Goal: Check status: Check status

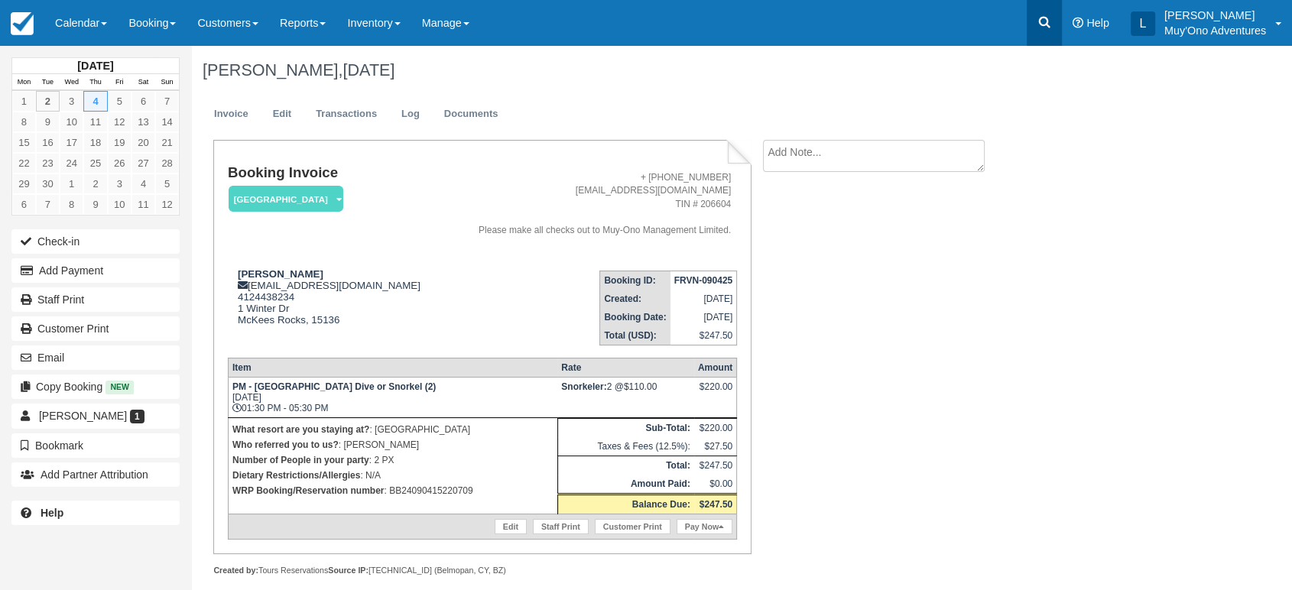
click at [1045, 24] on icon at bounding box center [1044, 22] width 11 height 11
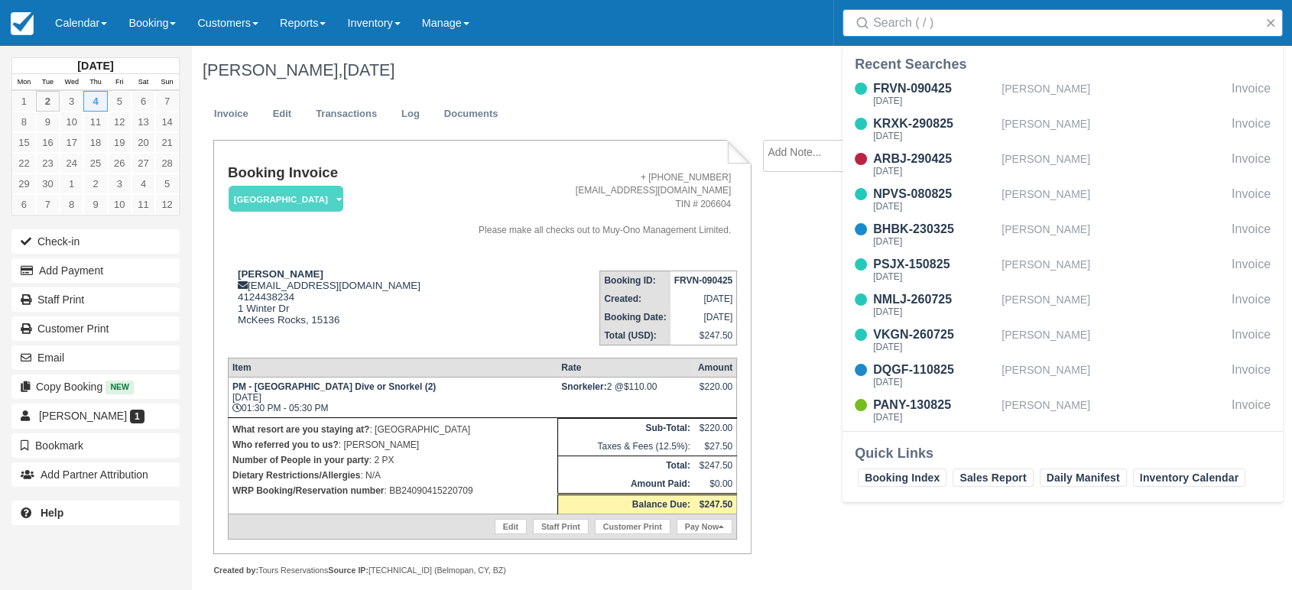
click at [966, 28] on input "Search" at bounding box center [1065, 23] width 385 height 28
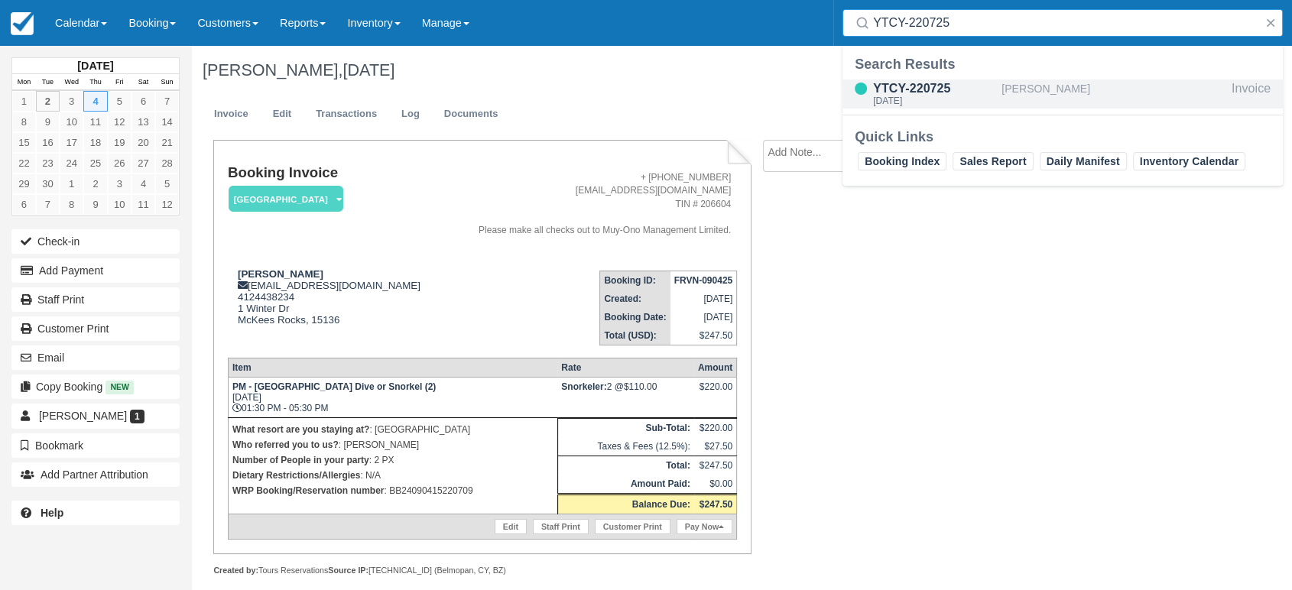
type input "YTCY-220725"
click at [918, 83] on div "YTCY-220725" at bounding box center [934, 89] width 122 height 18
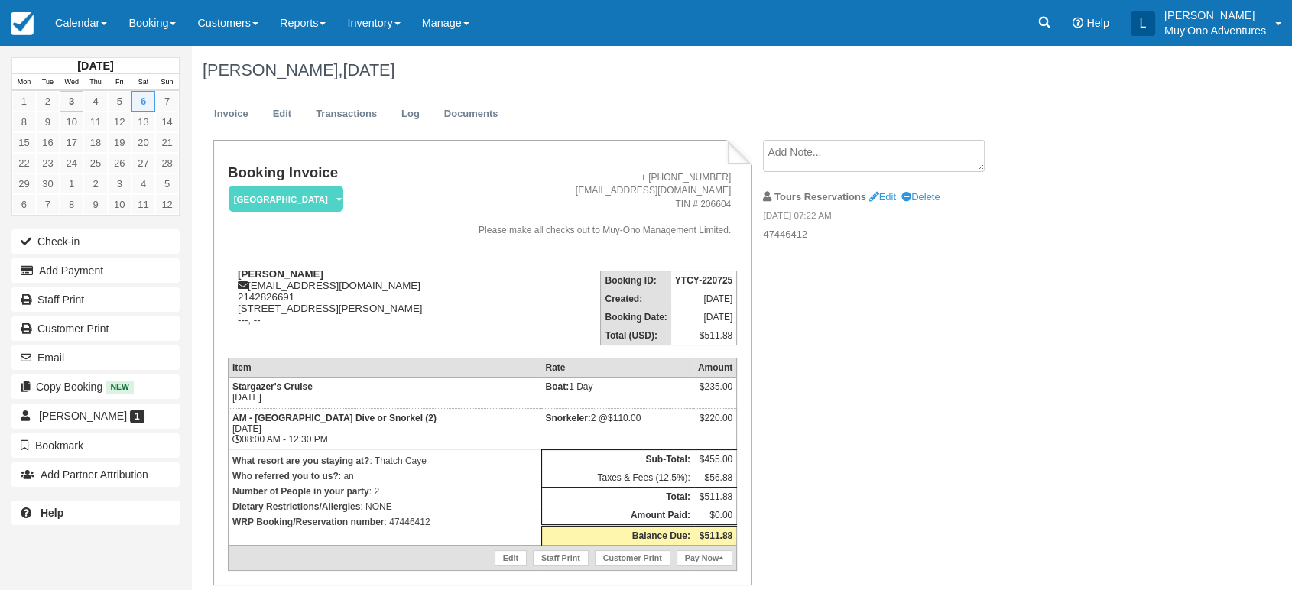
scroll to position [46, 0]
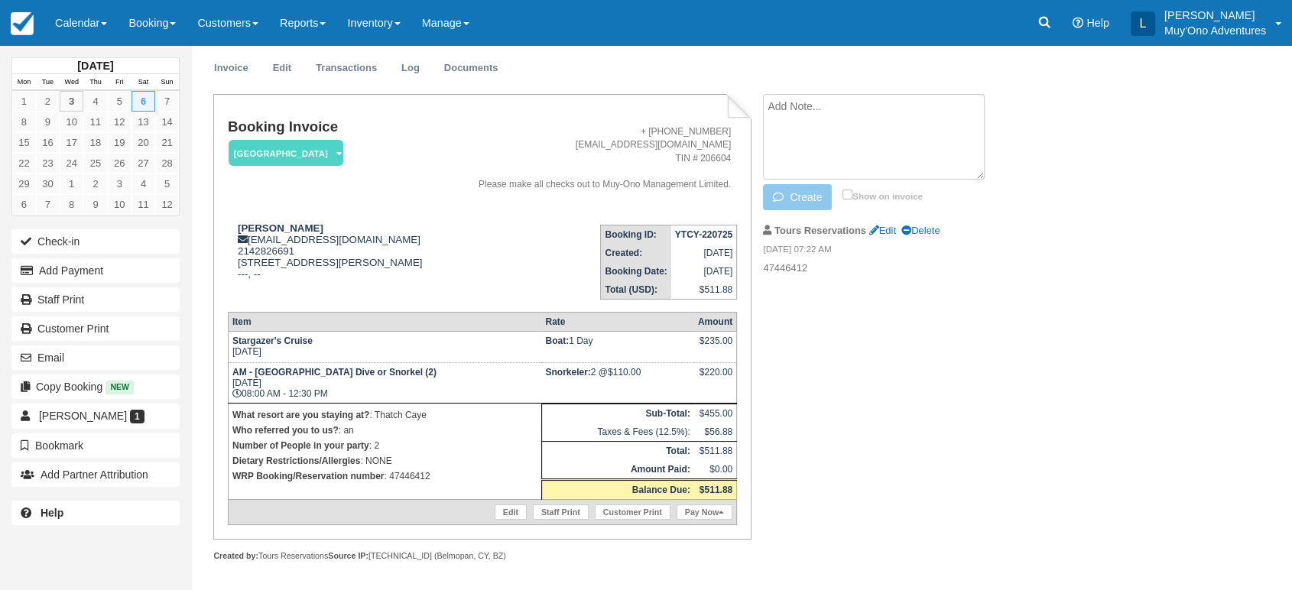
click at [829, 102] on textarea at bounding box center [874, 137] width 222 height 86
paste textarea "YTCY-220725"
type textarea "Y"
click at [1053, 26] on link at bounding box center [1044, 23] width 35 height 46
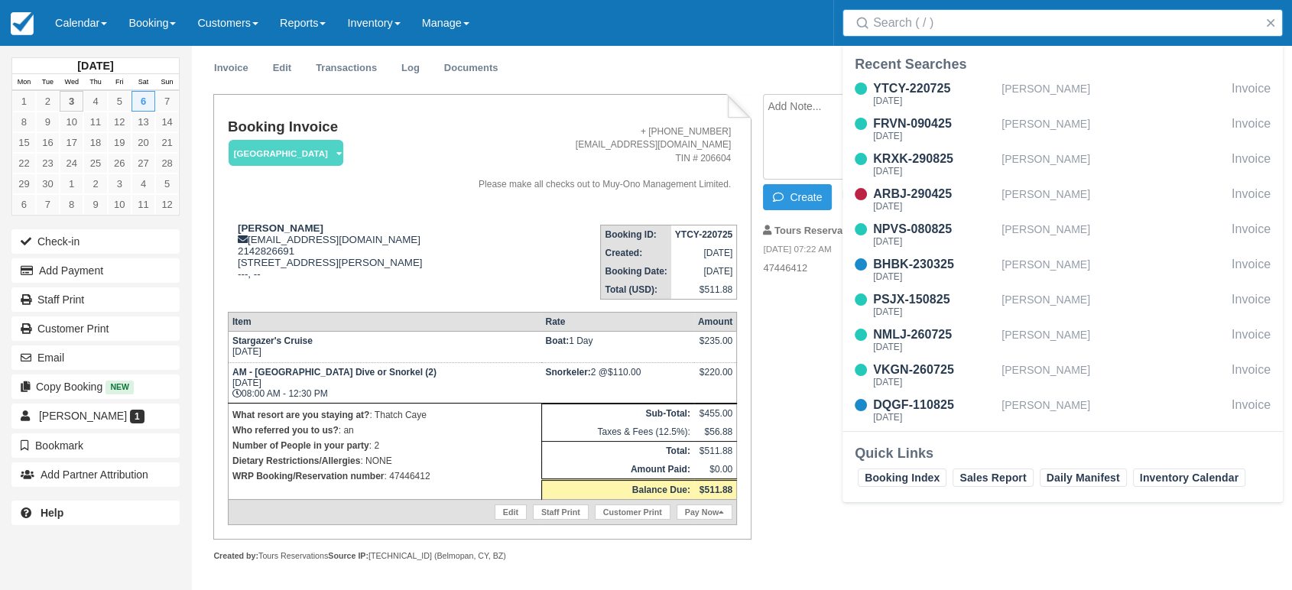
click at [952, 19] on input "Search" at bounding box center [1065, 23] width 385 height 28
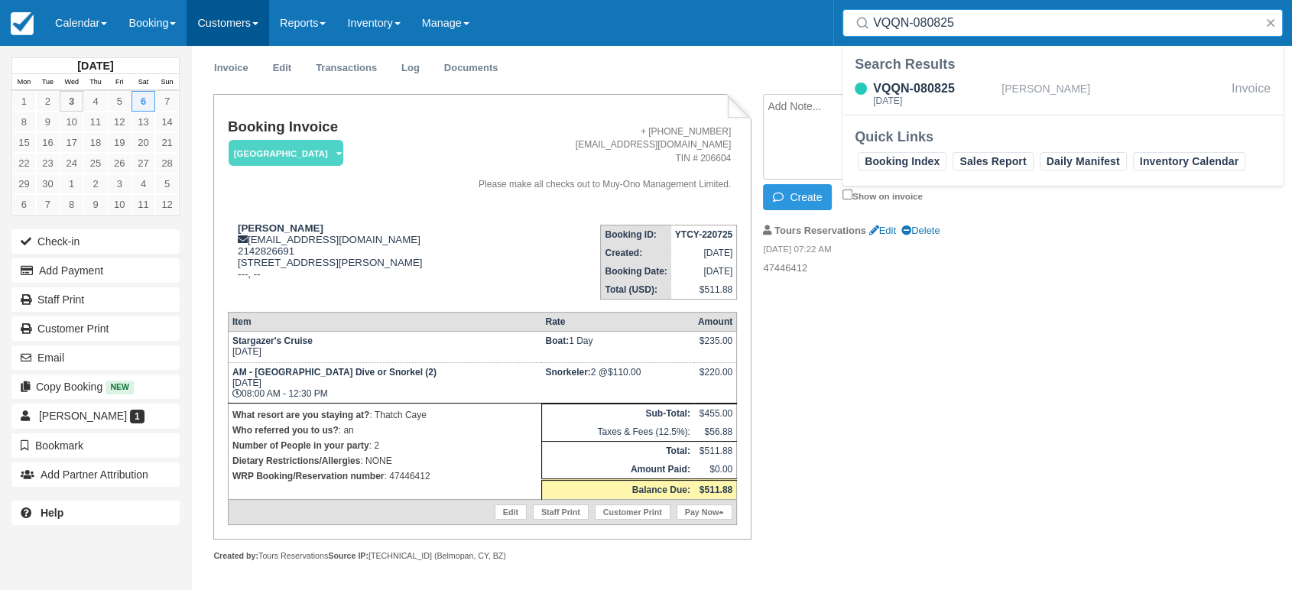
type input "VQQN-080825"
click at [971, 28] on input "VQQN-080825" at bounding box center [1065, 23] width 385 height 28
click at [986, 28] on input "VQQN-080825" at bounding box center [1065, 23] width 385 height 28
drag, startPoint x: 986, startPoint y: 28, endPoint x: 854, endPoint y: 31, distance: 131.6
click at [854, 31] on div "VQQN-080825" at bounding box center [1063, 23] width 440 height 28
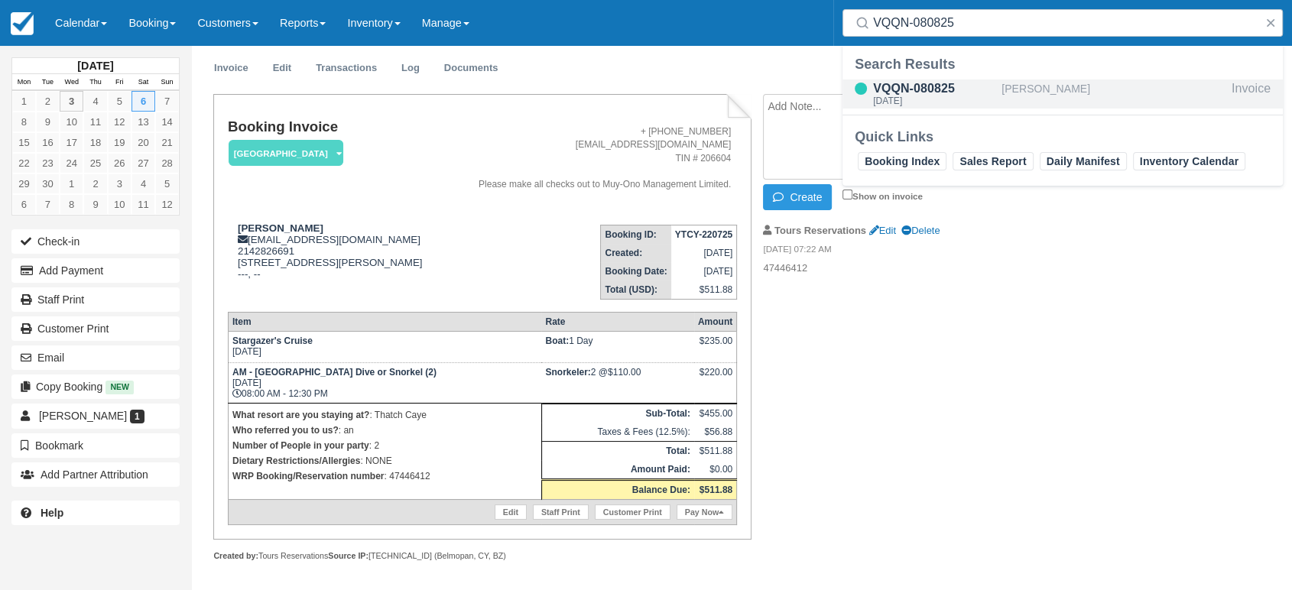
click at [948, 84] on div "VQQN-080825" at bounding box center [934, 89] width 122 height 18
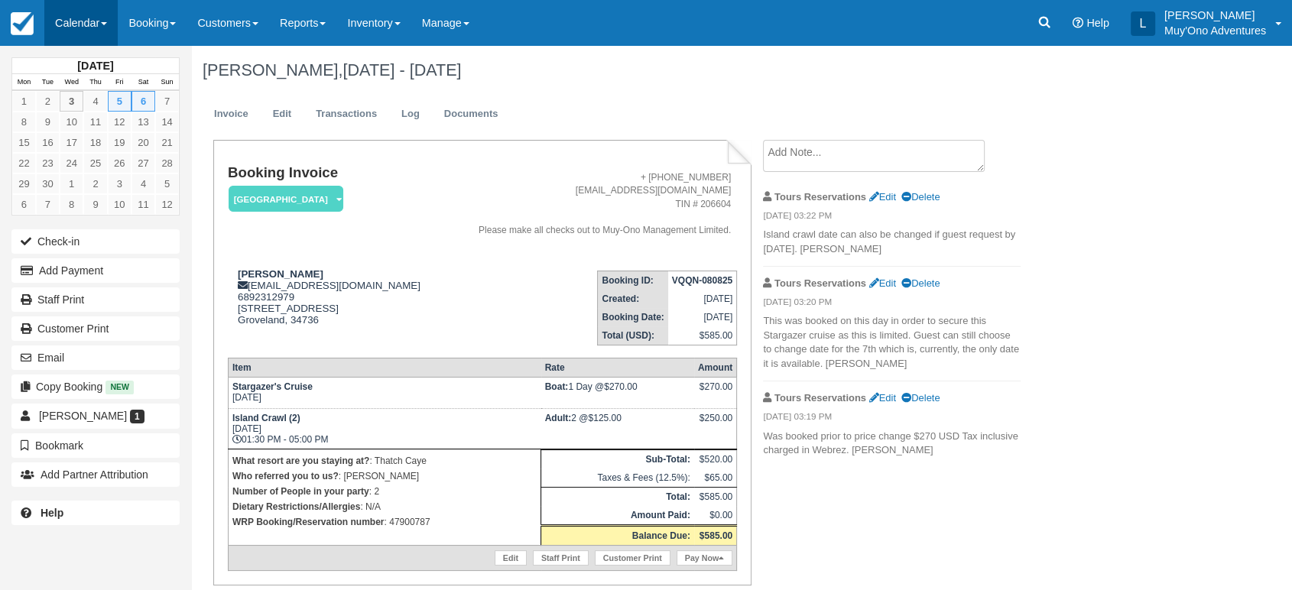
click at [111, 22] on link "Calendar" at bounding box center [80, 23] width 73 height 46
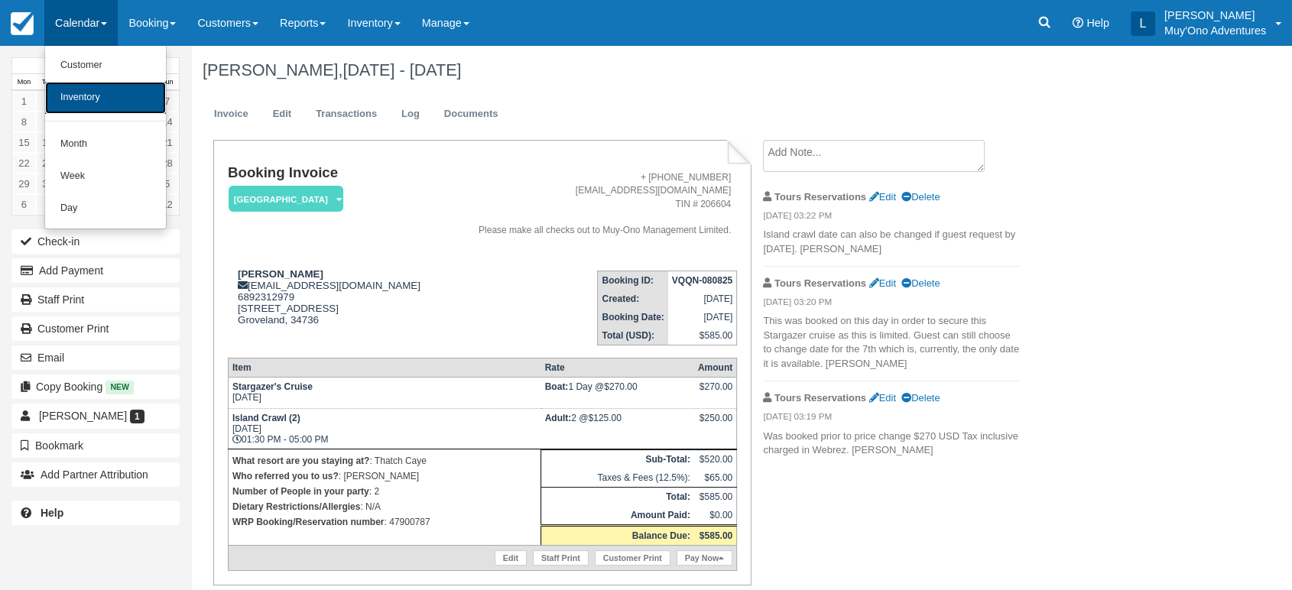
click at [103, 96] on link "Inventory" at bounding box center [105, 98] width 121 height 32
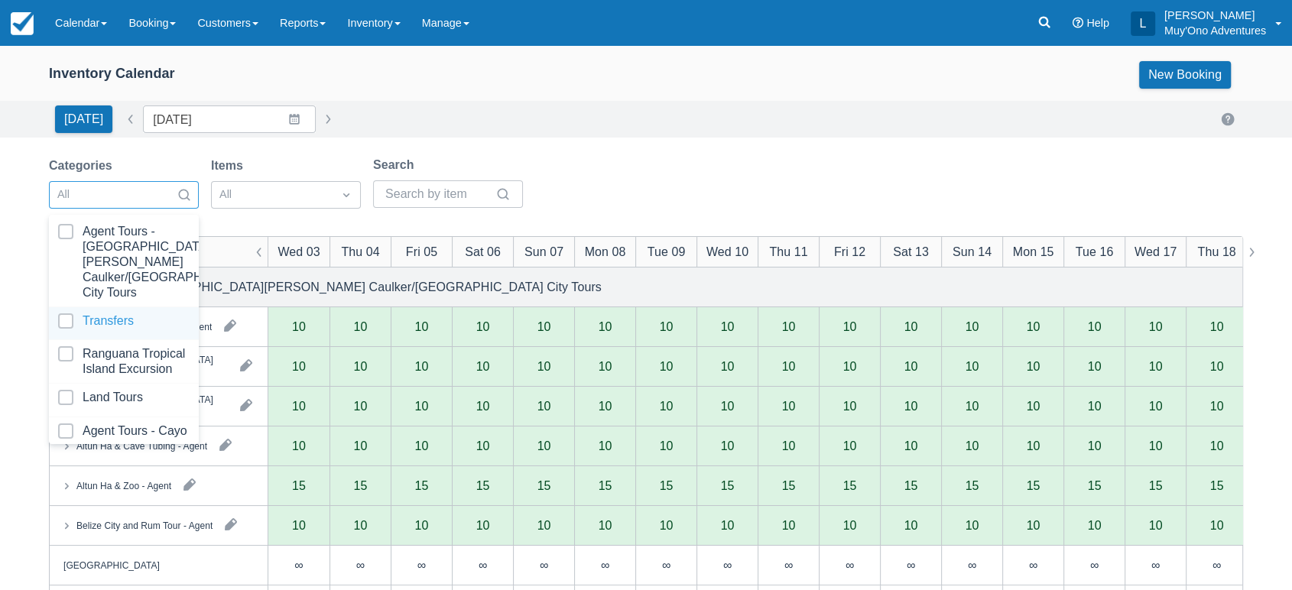
scroll to position [152, 0]
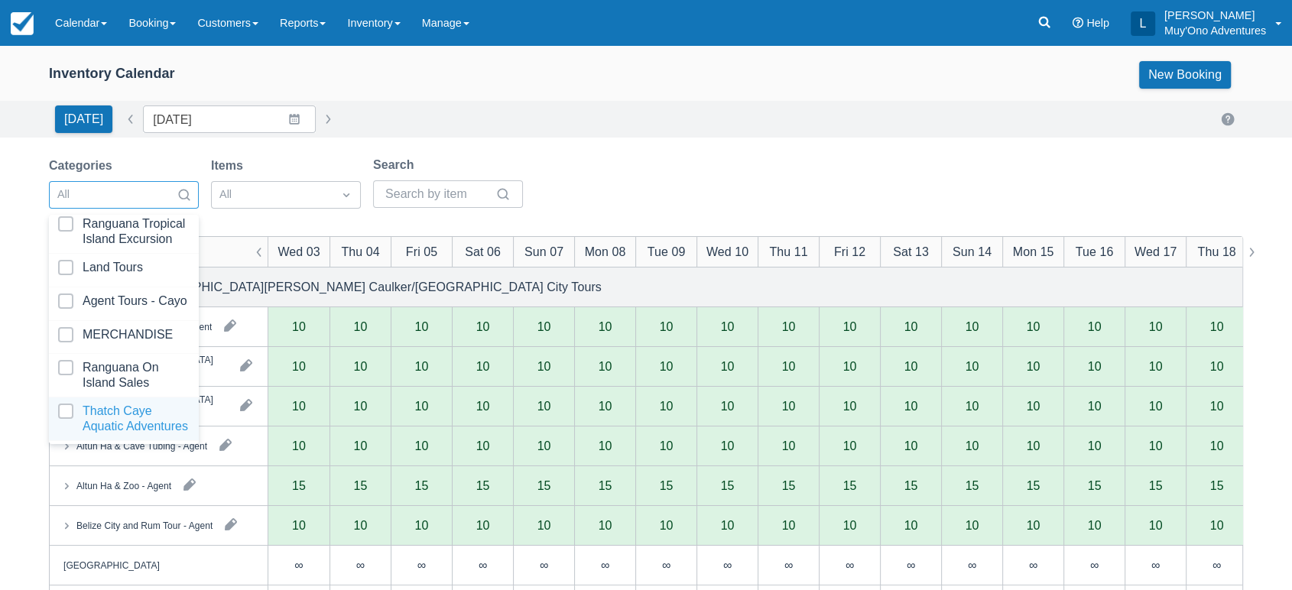
click at [98, 404] on div at bounding box center [124, 419] width 132 height 31
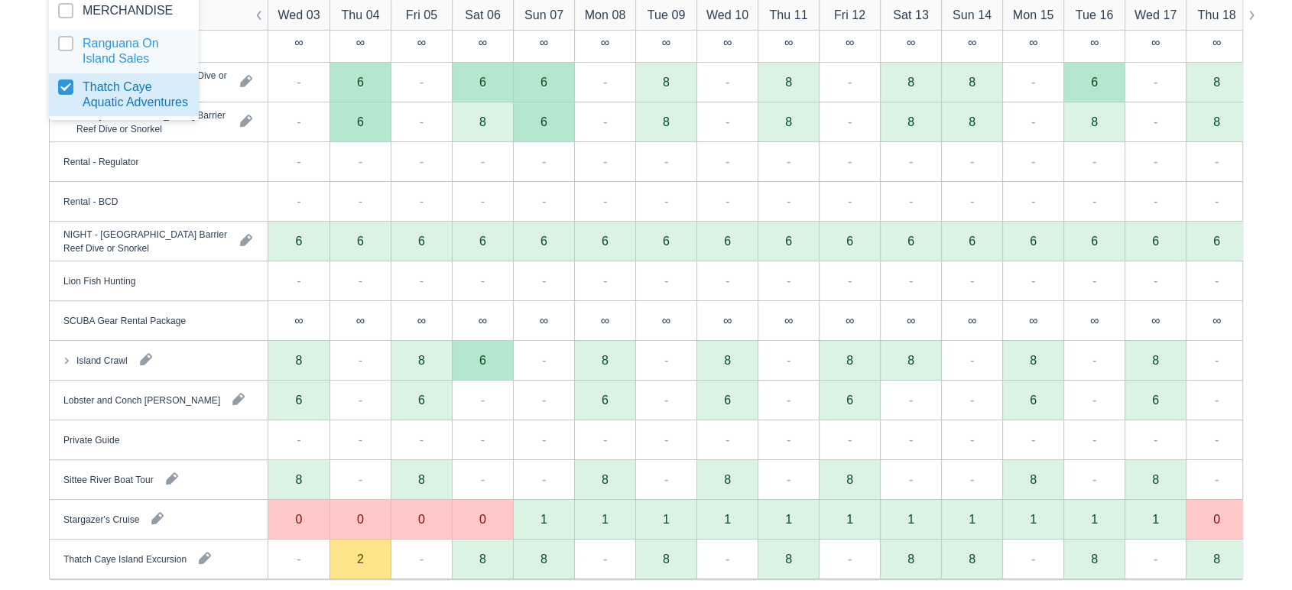
scroll to position [343, 0]
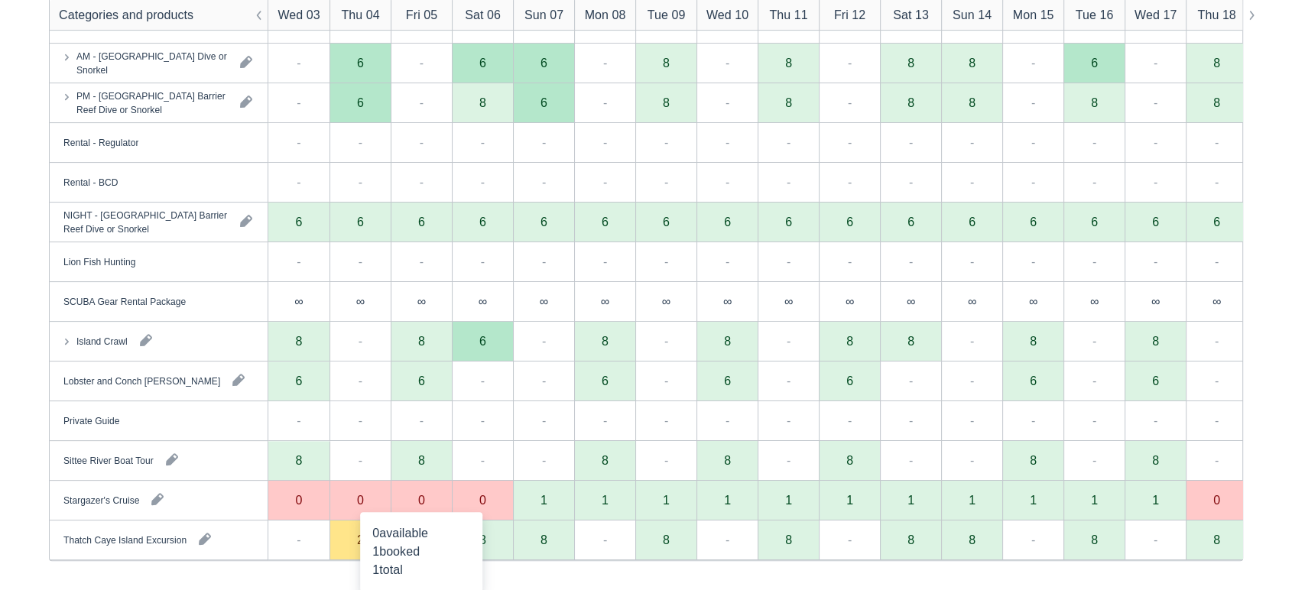
click at [425, 509] on div "0" at bounding box center [421, 501] width 61 height 40
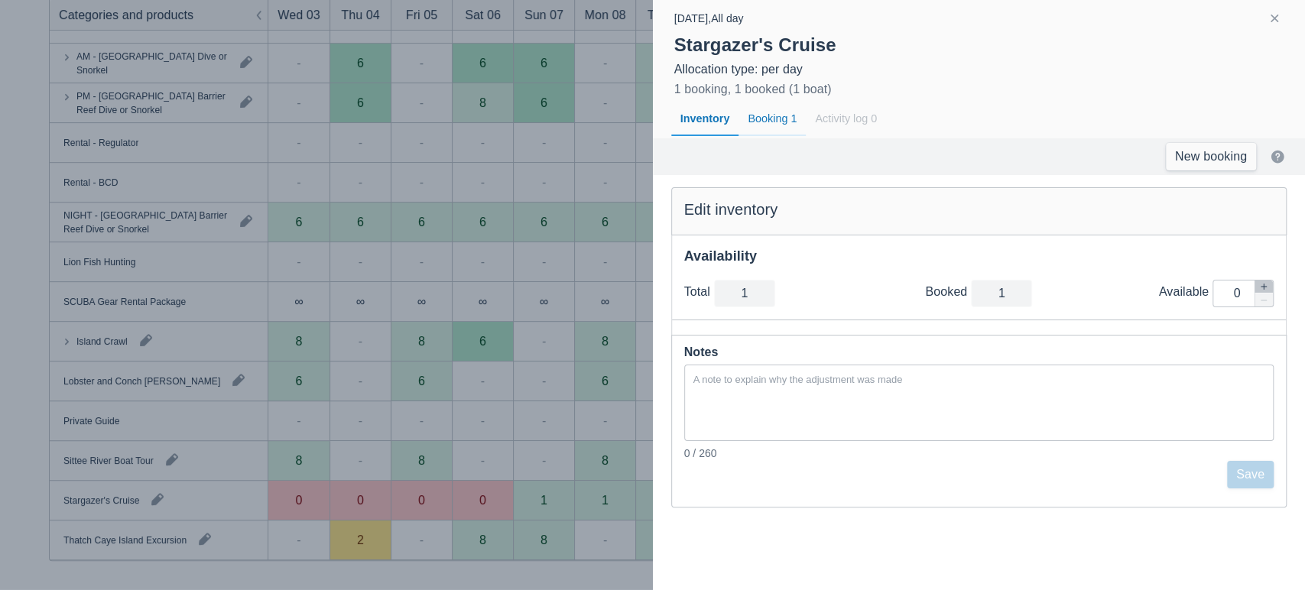
click at [766, 122] on div "Booking 1" at bounding box center [772, 119] width 67 height 35
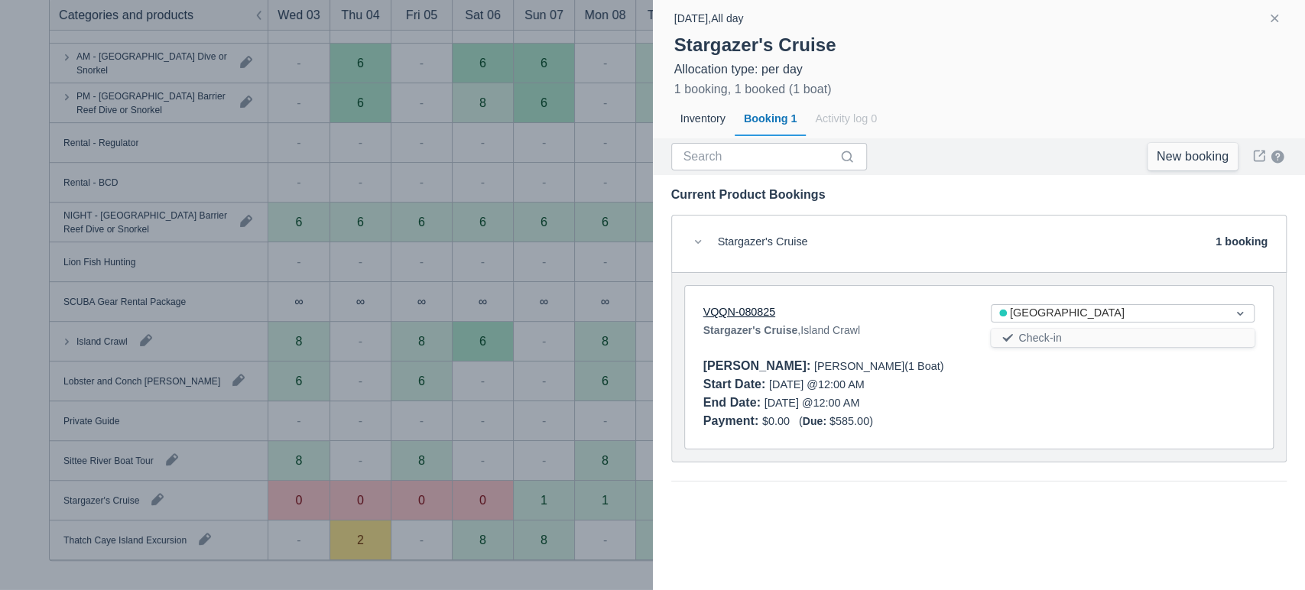
click at [743, 311] on link "VQQN-080825" at bounding box center [740, 312] width 72 height 12
click at [1276, 17] on button "button" at bounding box center [1275, 18] width 18 height 18
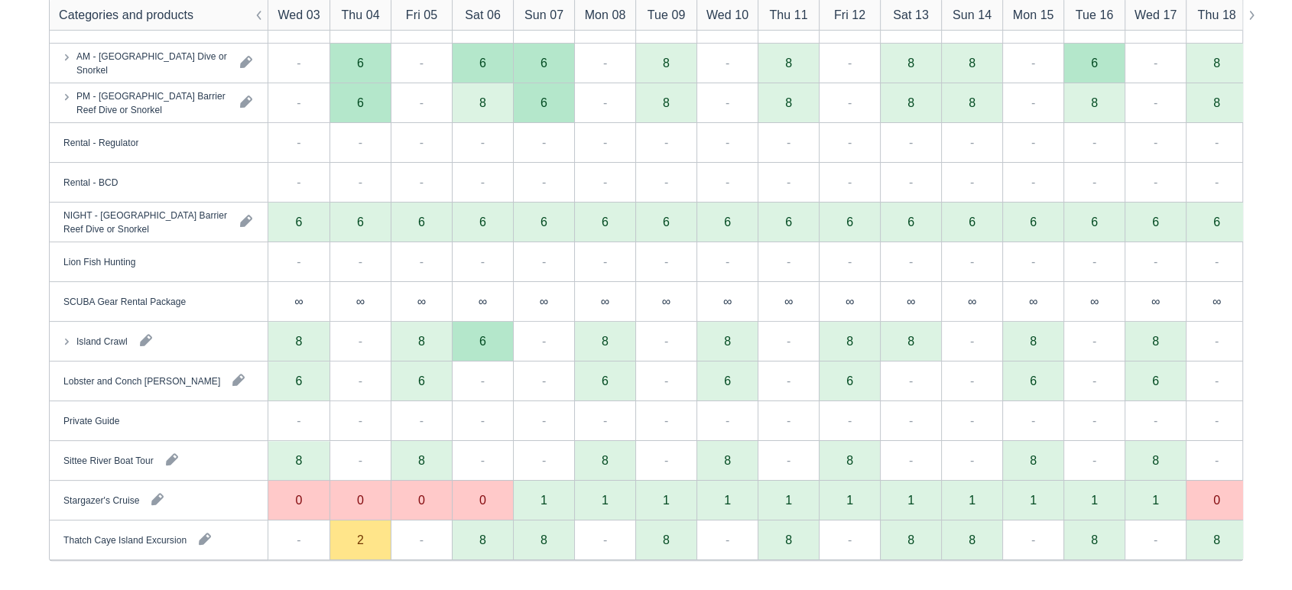
scroll to position [0, 0]
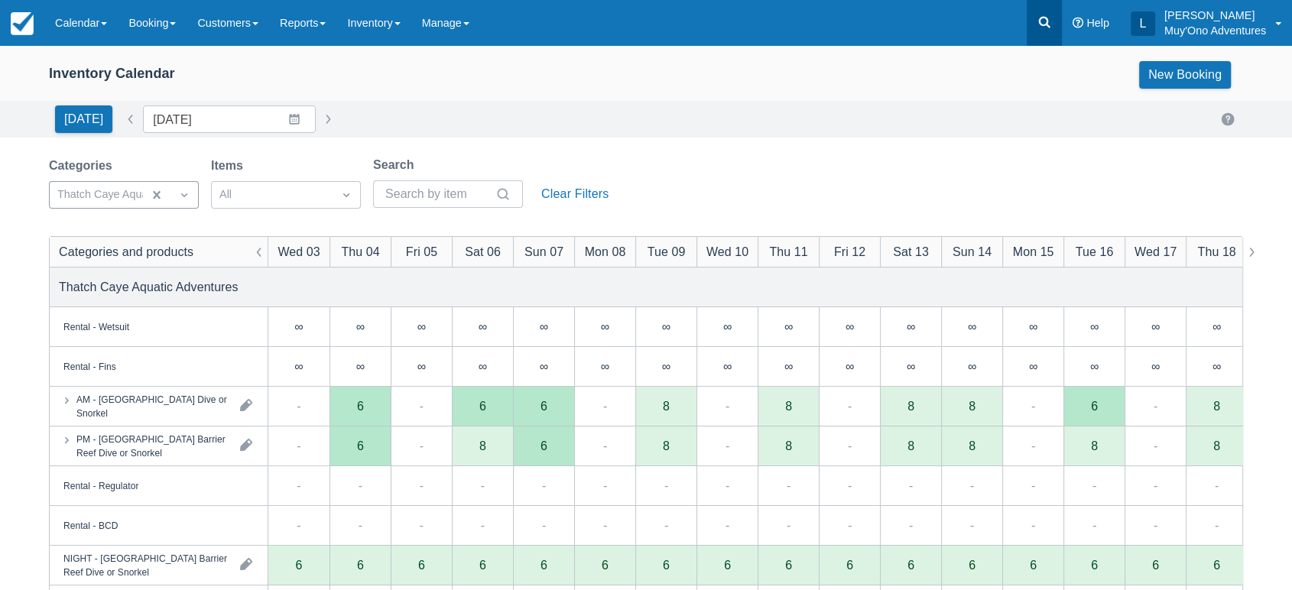
click at [1052, 21] on icon at bounding box center [1044, 22] width 15 height 15
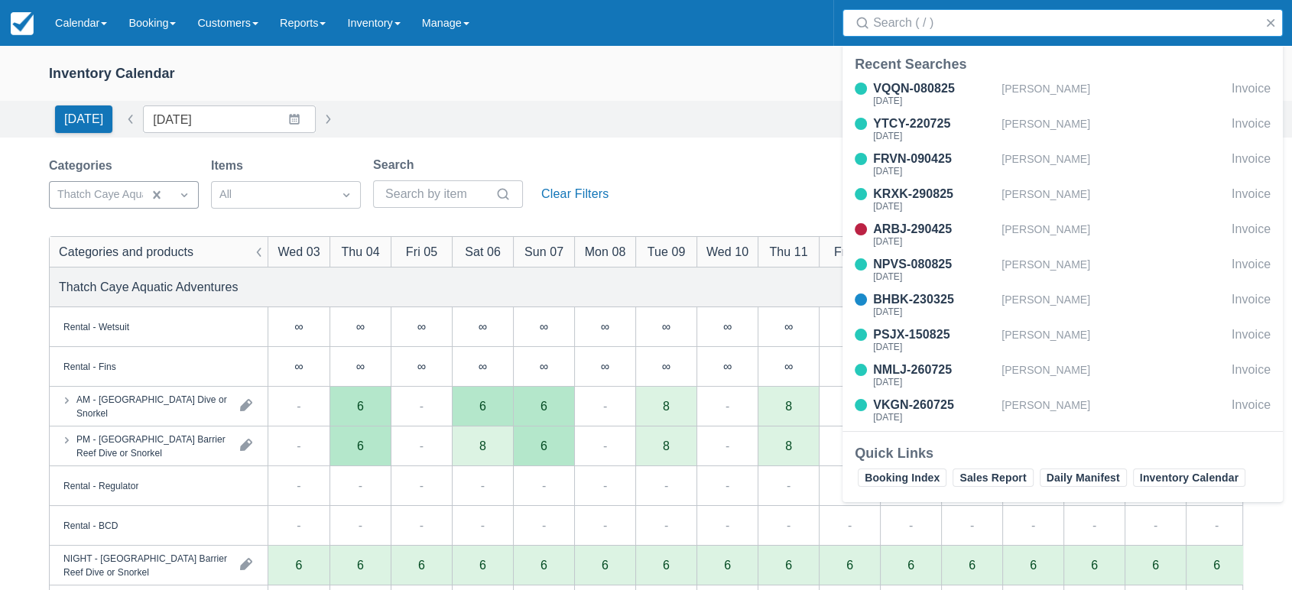
click at [967, 24] on input "Search" at bounding box center [1065, 23] width 385 height 28
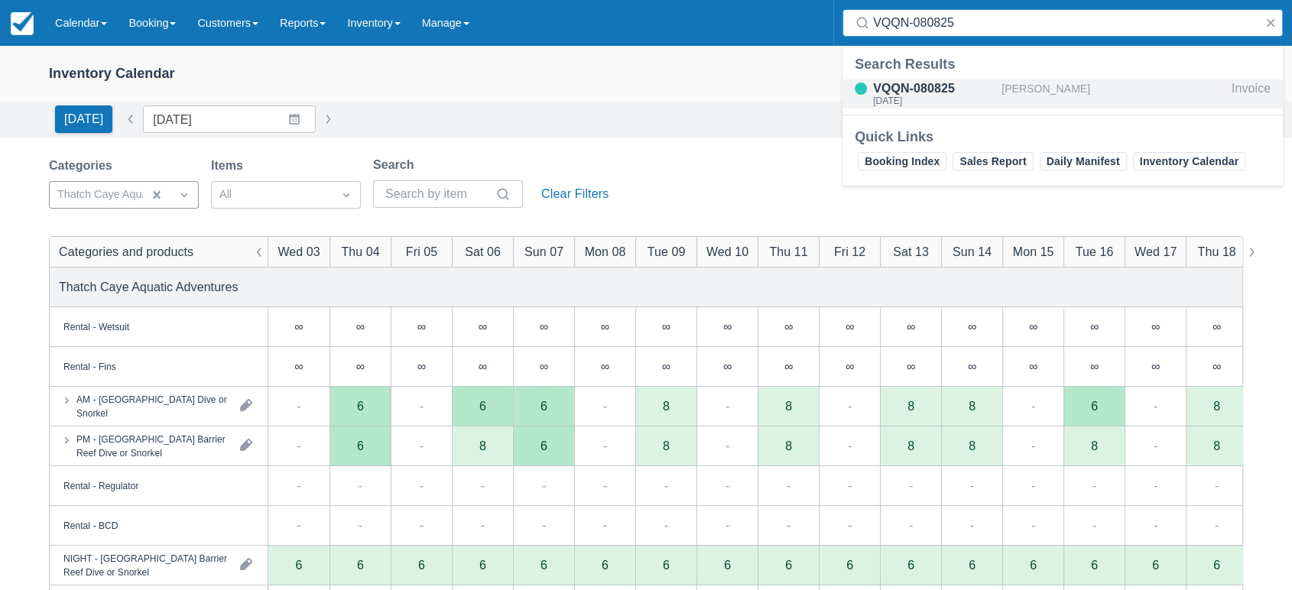
type input "VQQN-080825"
click at [918, 91] on div "VQQN-080825" at bounding box center [934, 89] width 122 height 18
